Goal: Task Accomplishment & Management: Use online tool/utility

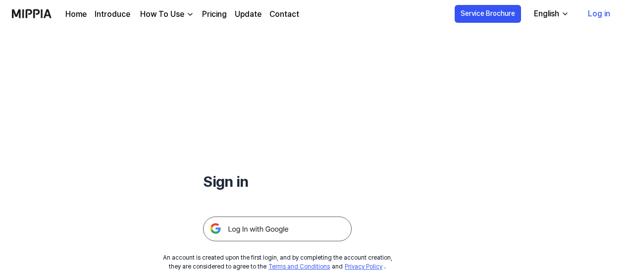
click at [257, 226] on img at bounding box center [277, 229] width 149 height 25
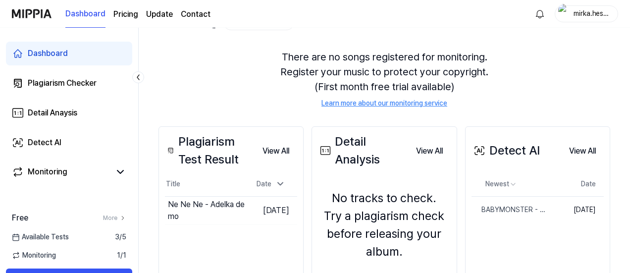
scroll to position [81, 0]
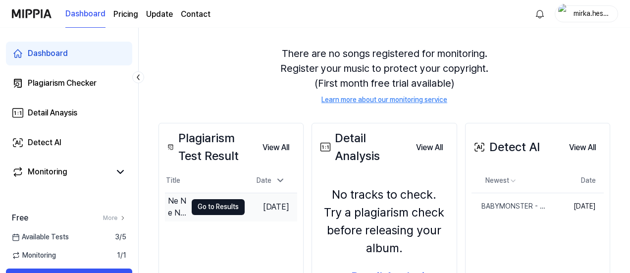
click at [218, 205] on button "Go to Results" at bounding box center [218, 207] width 53 height 16
